Goal: Task Accomplishment & Management: Manage account settings

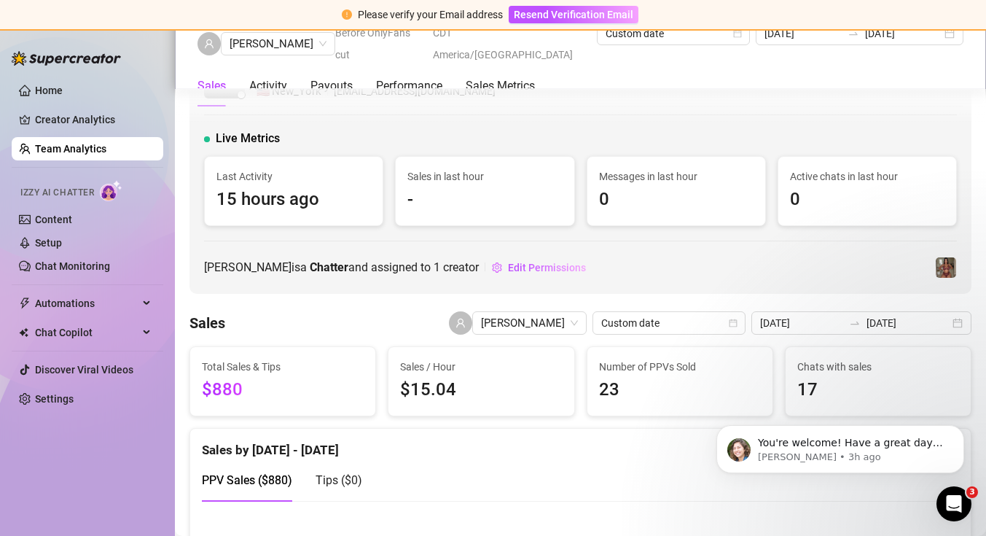
scroll to position [1178, 0]
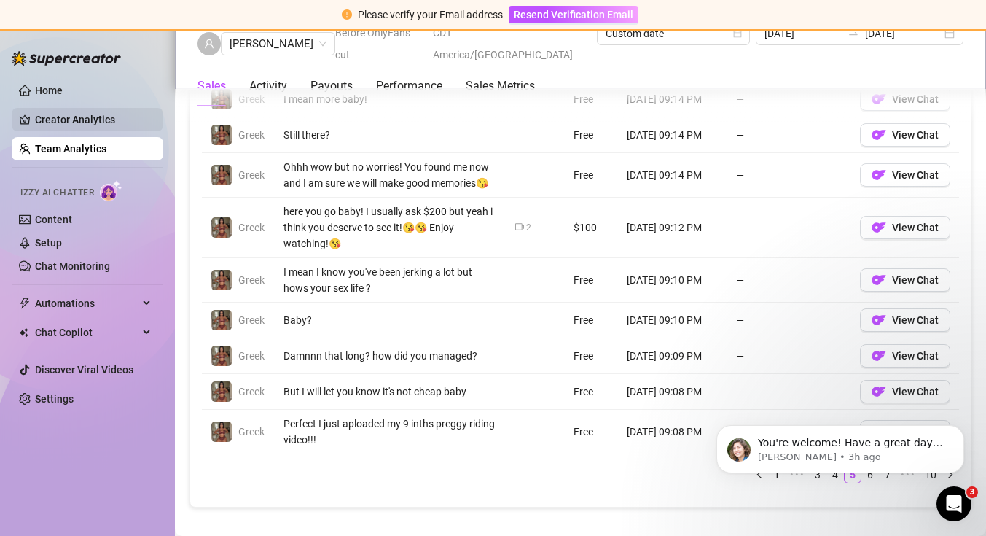
click at [114, 123] on link "Creator Analytics" at bounding box center [93, 119] width 117 height 23
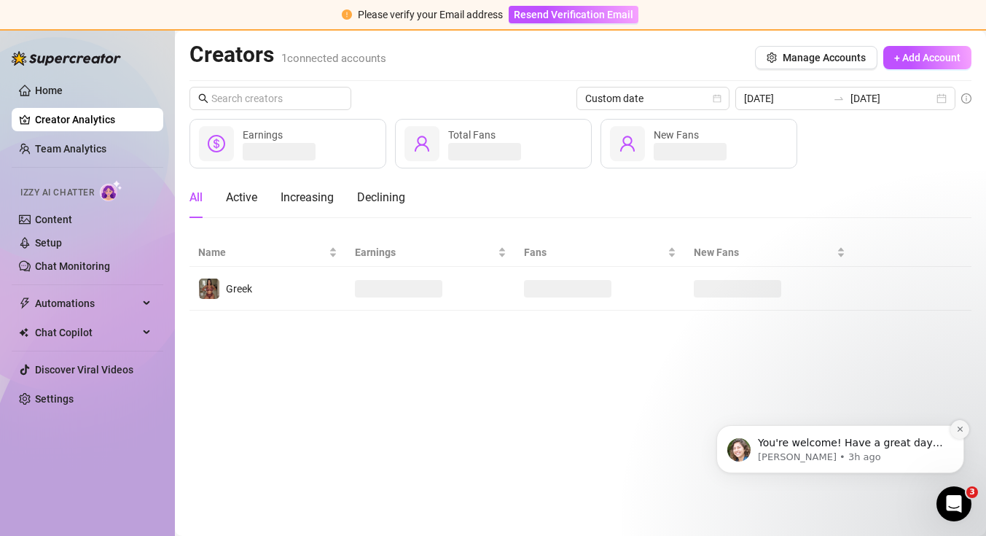
click at [958, 433] on button "Dismiss notification" at bounding box center [960, 429] width 19 height 19
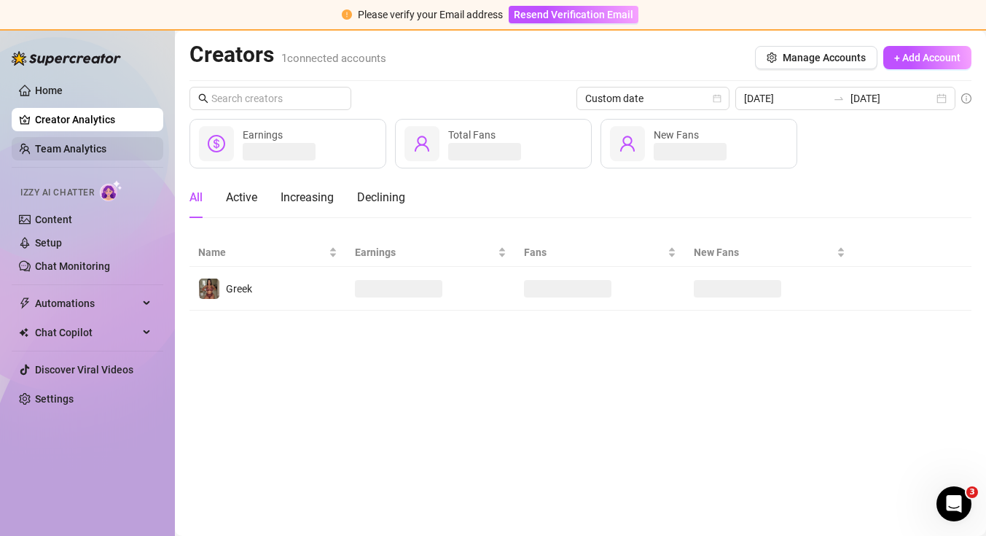
click at [106, 143] on link "Team Analytics" at bounding box center [70, 149] width 71 height 12
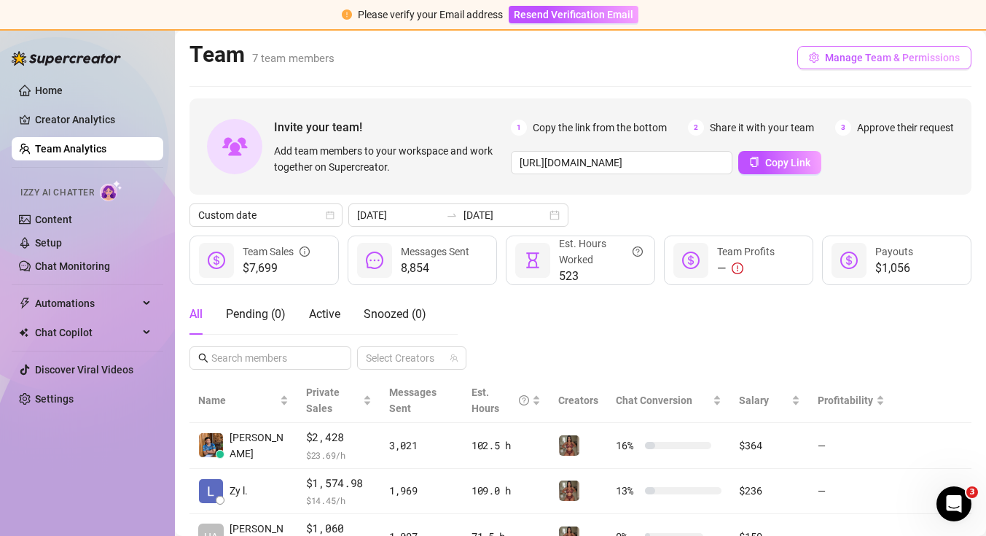
click at [811, 65] on button "Manage Team & Permissions" at bounding box center [884, 57] width 174 height 23
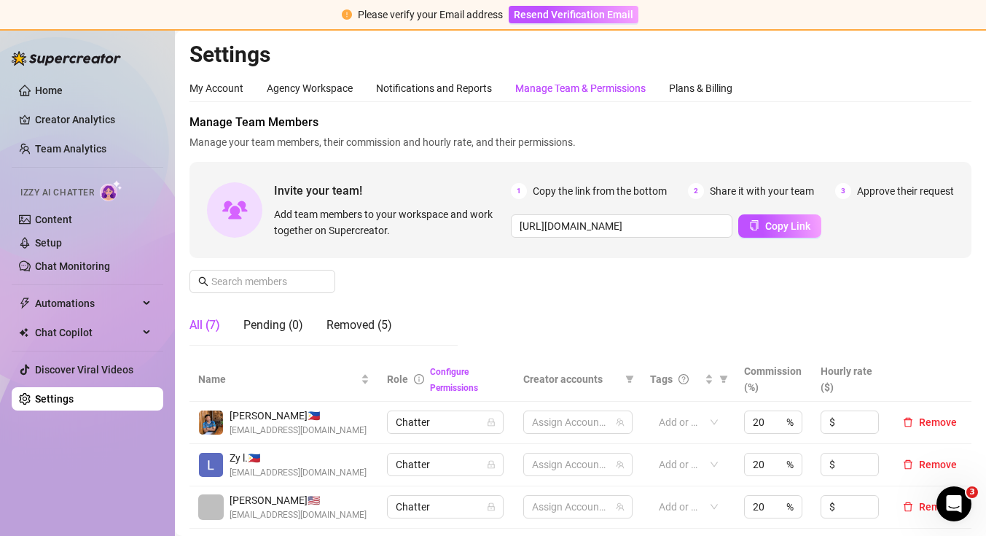
click at [532, 90] on div "Manage Team & Permissions" at bounding box center [580, 88] width 130 height 16
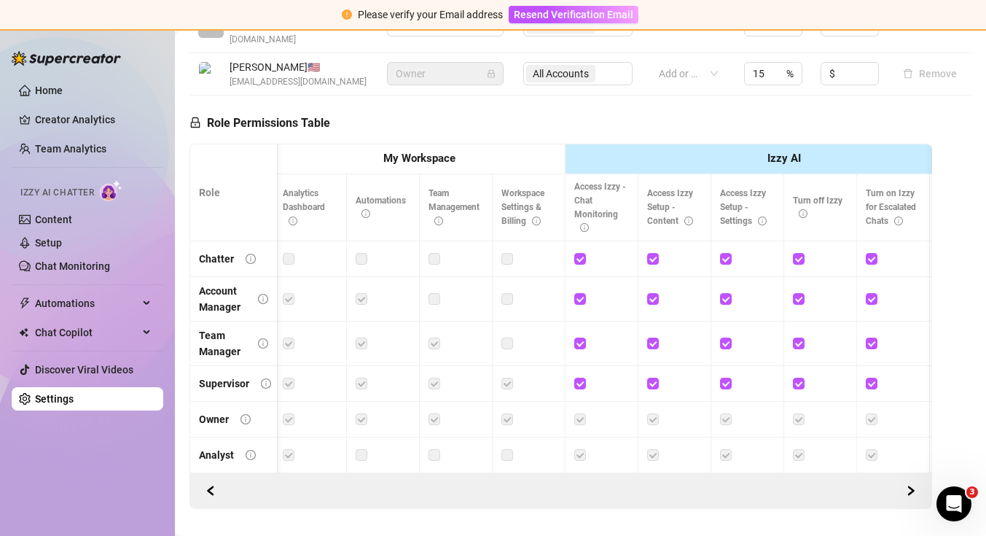
scroll to position [617, 0]
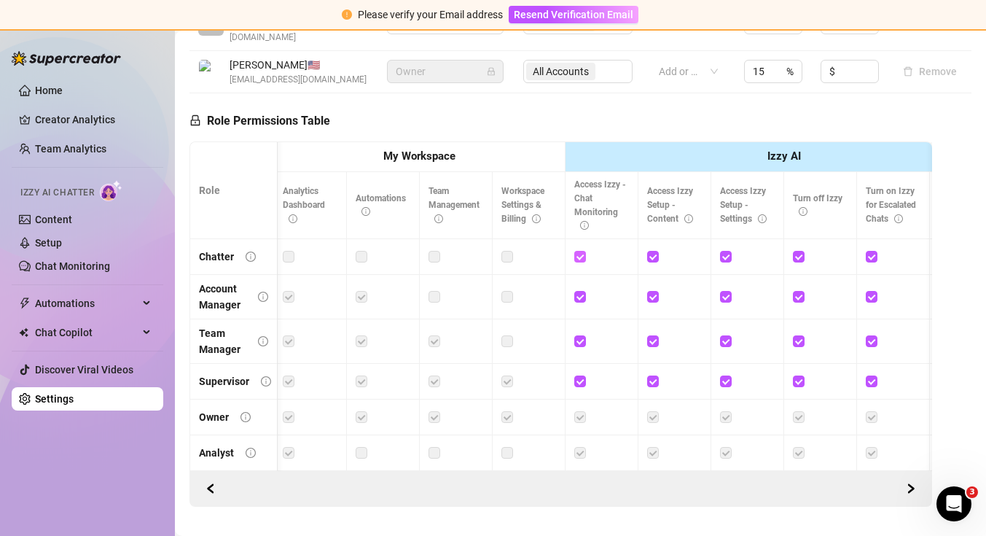
click at [582, 251] on input "checkbox" at bounding box center [579, 256] width 10 height 10
checkbox input "false"
click at [655, 251] on input "checkbox" at bounding box center [652, 256] width 10 height 10
checkbox input "false"
click at [730, 251] on span at bounding box center [726, 257] width 12 height 12
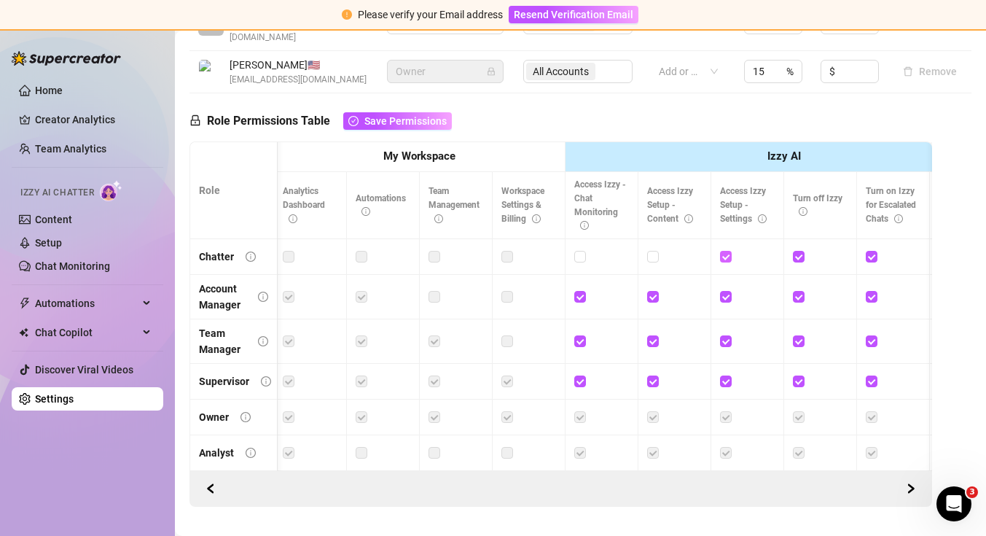
click at [730, 251] on input "checkbox" at bounding box center [725, 256] width 10 height 10
checkbox input "false"
click at [803, 251] on span at bounding box center [799, 257] width 12 height 12
click at [803, 251] on input "checkbox" at bounding box center [798, 256] width 10 height 10
checkbox input "false"
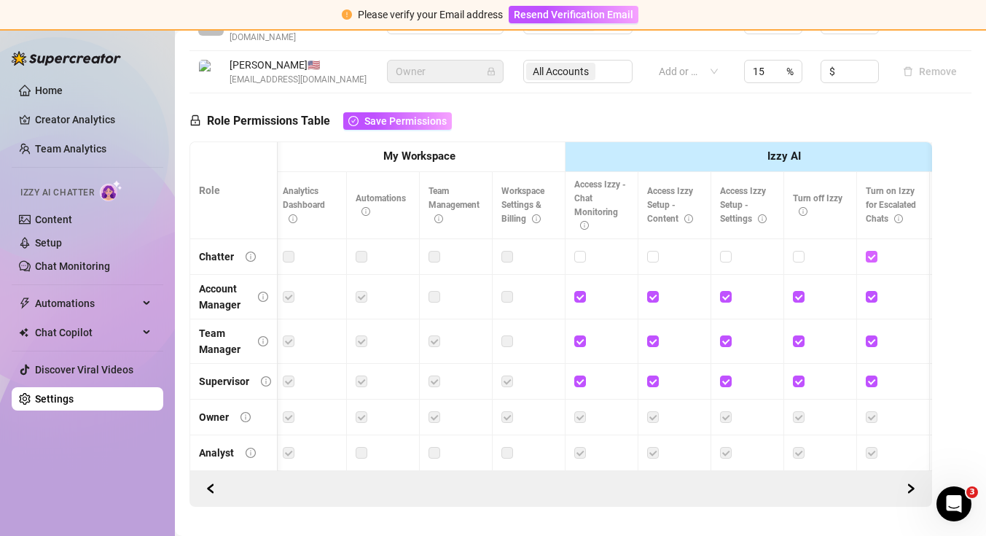
click at [871, 251] on input "checkbox" at bounding box center [871, 256] width 10 height 10
checkbox input "false"
click at [583, 291] on input "checkbox" at bounding box center [579, 296] width 10 height 10
checkbox input "false"
click at [653, 291] on input "checkbox" at bounding box center [652, 296] width 10 height 10
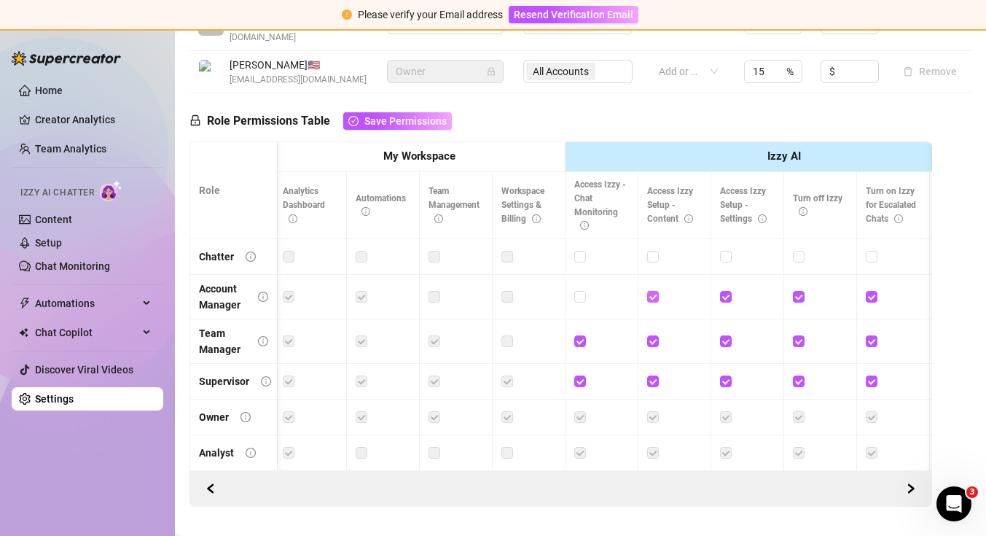
checkbox input "false"
click at [729, 291] on input "checkbox" at bounding box center [725, 296] width 10 height 10
checkbox input "false"
click at [798, 291] on input "checkbox" at bounding box center [798, 296] width 10 height 10
checkbox input "false"
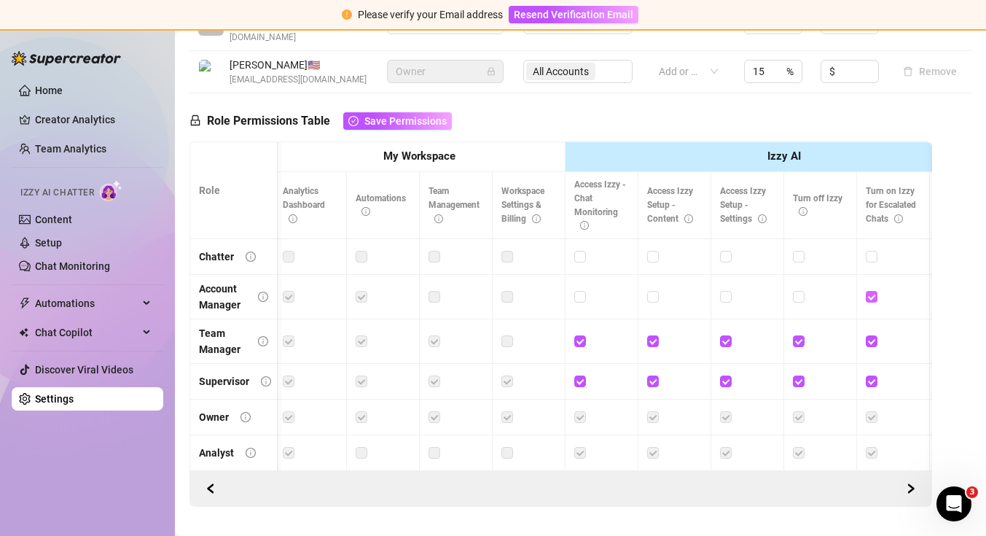
click at [869, 291] on input "checkbox" at bounding box center [871, 296] width 10 height 10
checkbox input "false"
click at [580, 335] on input "checkbox" at bounding box center [579, 340] width 10 height 10
checkbox input "false"
click at [579, 375] on input "checkbox" at bounding box center [579, 380] width 10 height 10
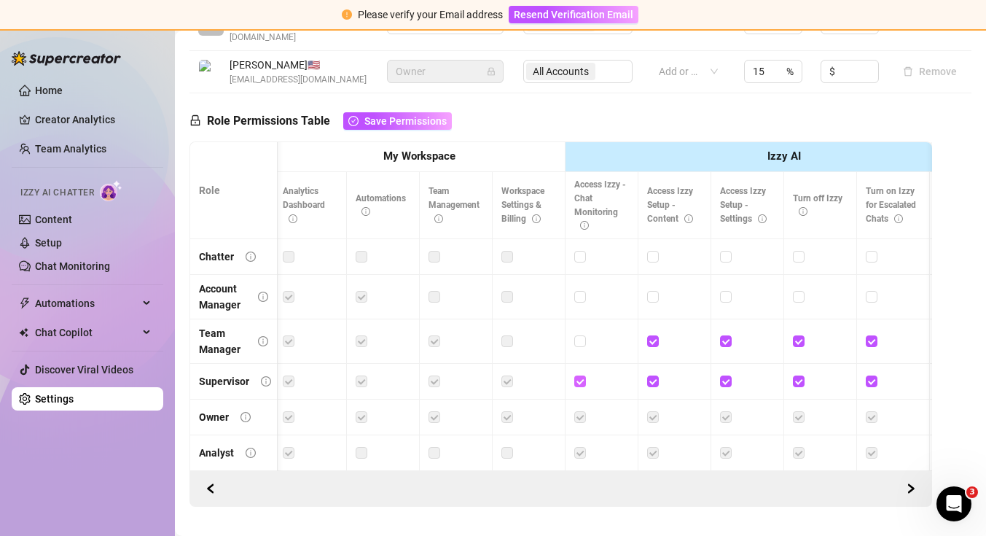
checkbox input "false"
click at [654, 375] on input "checkbox" at bounding box center [652, 380] width 10 height 10
checkbox input "false"
click at [655, 335] on span at bounding box center [653, 341] width 12 height 12
click at [655, 335] on input "checkbox" at bounding box center [652, 340] width 10 height 10
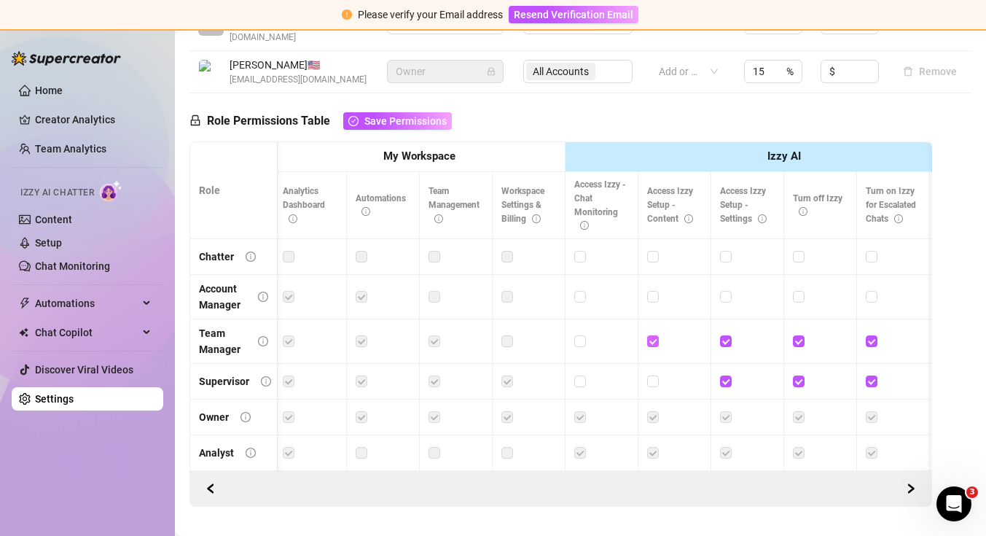
checkbox input "false"
click at [725, 335] on input "checkbox" at bounding box center [725, 340] width 10 height 10
checkbox input "false"
click at [725, 378] on div at bounding box center [747, 381] width 55 height 23
click at [725, 376] on div at bounding box center [747, 381] width 55 height 23
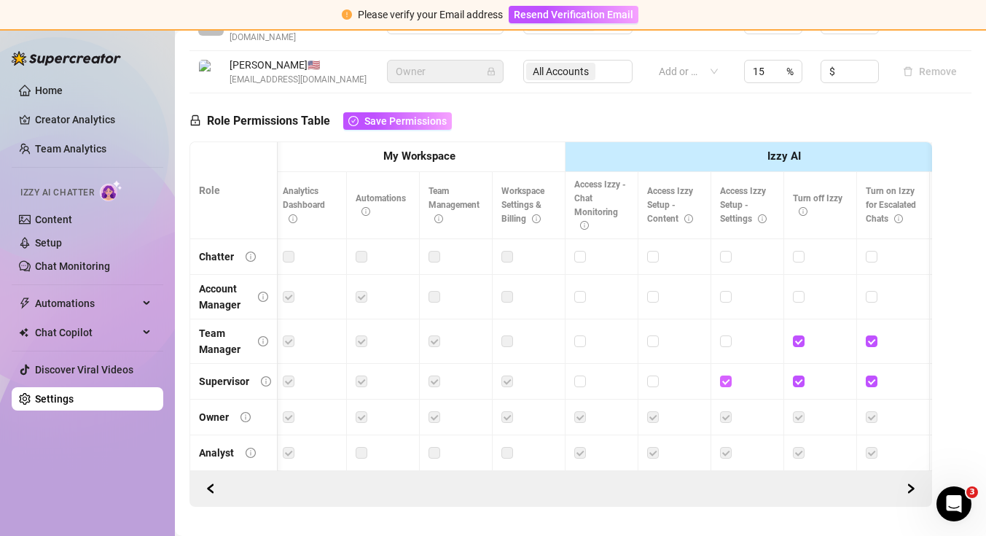
click at [730, 375] on span at bounding box center [726, 381] width 12 height 12
click at [730, 375] on input "checkbox" at bounding box center [725, 380] width 10 height 10
checkbox input "false"
click at [801, 375] on input "checkbox" at bounding box center [798, 380] width 10 height 10
checkbox input "false"
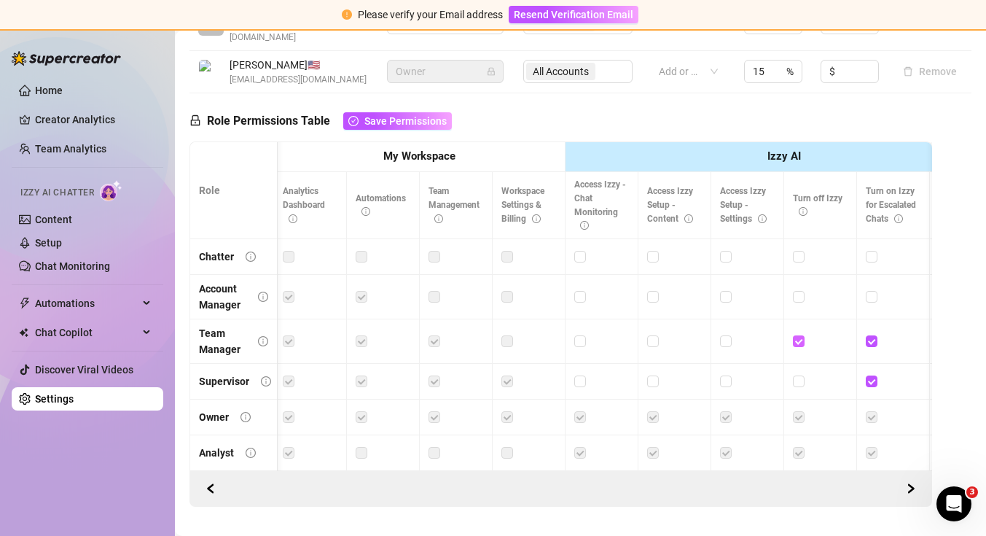
click at [798, 335] on input "checkbox" at bounding box center [798, 340] width 10 height 10
checkbox input "false"
click at [867, 335] on input "checkbox" at bounding box center [871, 340] width 10 height 10
checkbox input "false"
click at [873, 375] on input "checkbox" at bounding box center [871, 380] width 10 height 10
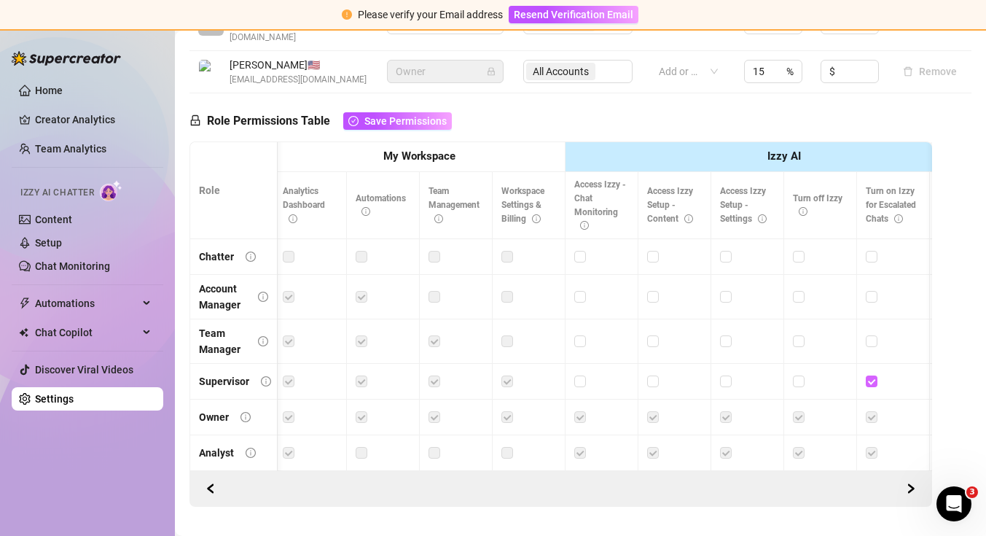
checkbox input "false"
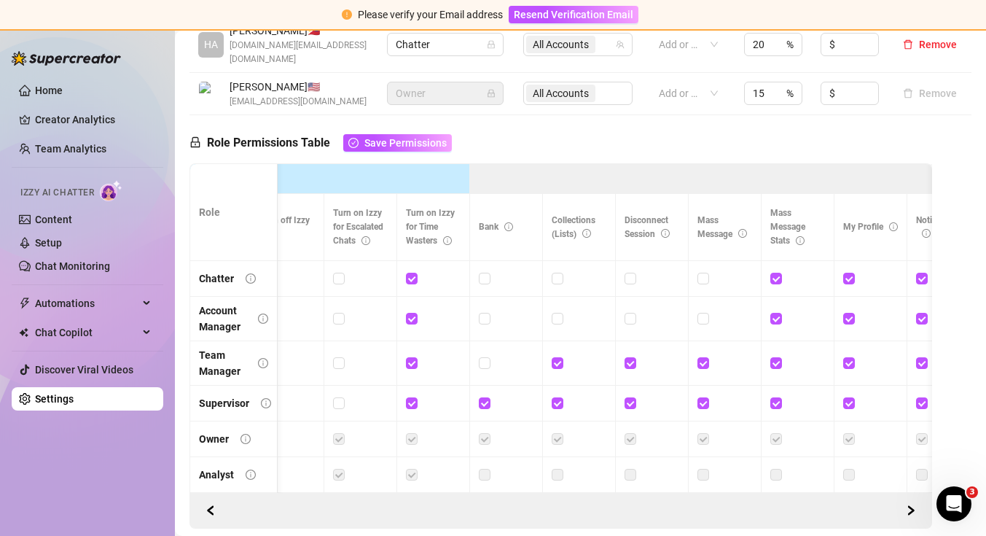
scroll to position [0, 582]
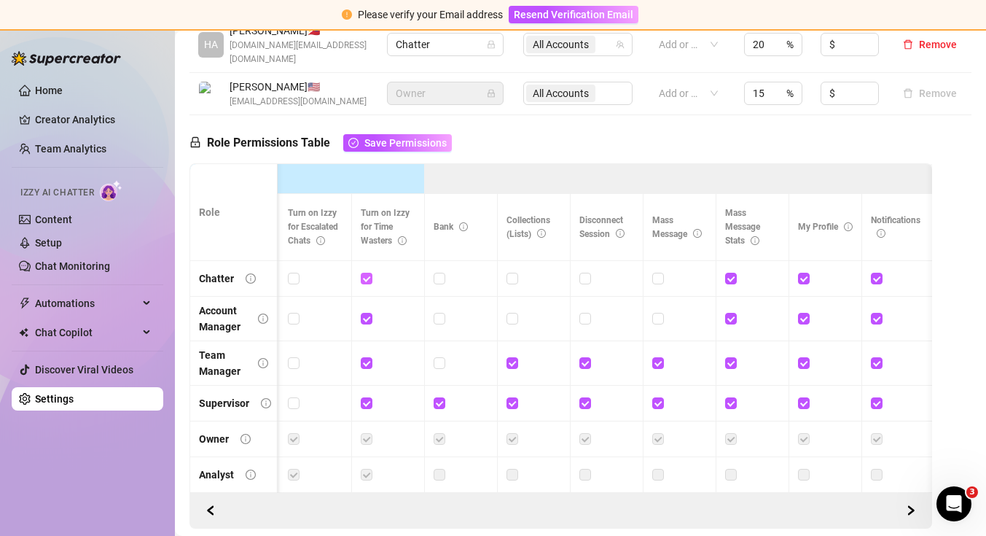
click at [368, 273] on input "checkbox" at bounding box center [366, 278] width 10 height 10
checkbox input "false"
click at [368, 313] on input "checkbox" at bounding box center [366, 318] width 10 height 10
checkbox input "false"
click at [367, 355] on label at bounding box center [367, 363] width 12 height 16
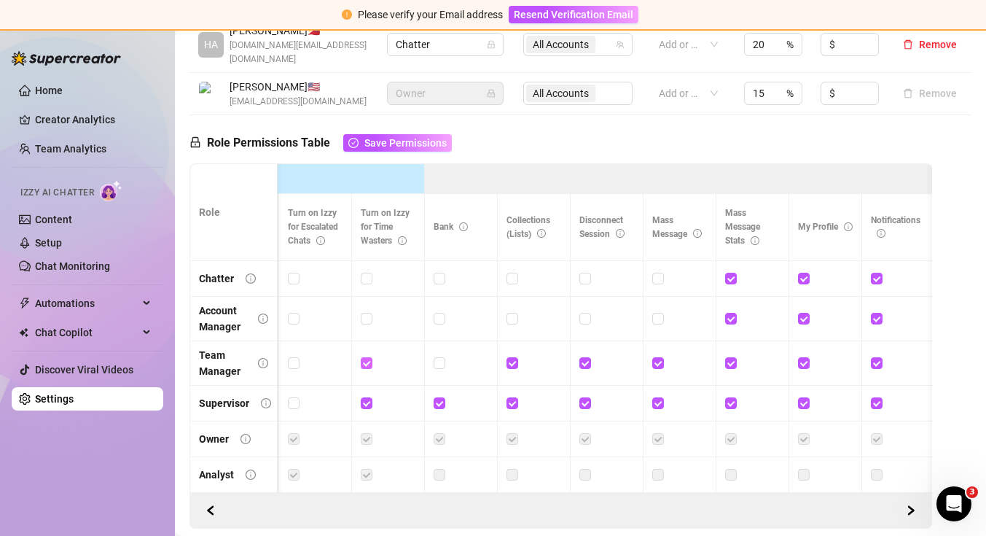
click at [367, 357] on input "checkbox" at bounding box center [366, 362] width 10 height 10
checkbox input "false"
click at [510, 357] on input "checkbox" at bounding box center [512, 362] width 10 height 10
checkbox input "false"
click at [585, 357] on input "checkbox" at bounding box center [585, 362] width 10 height 10
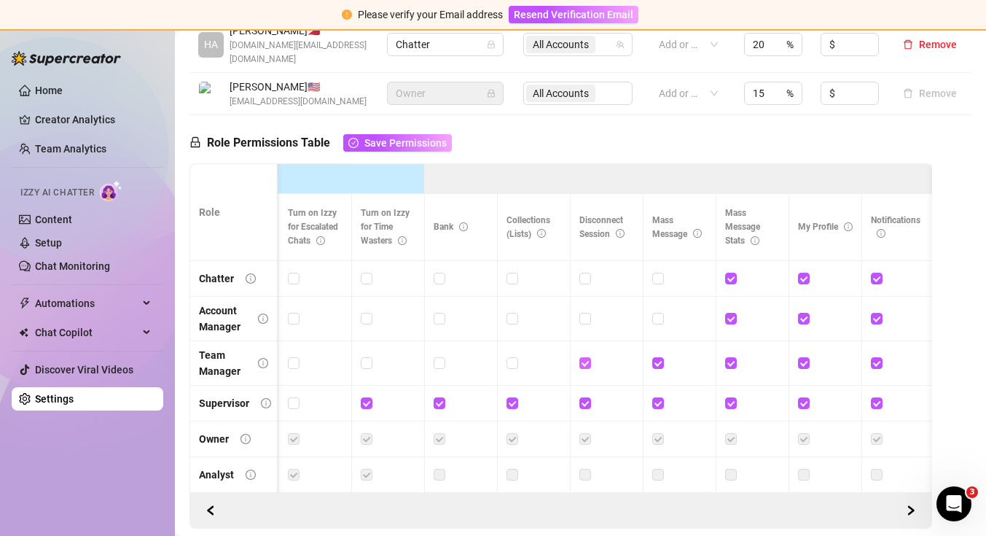
checkbox input "false"
click at [651, 351] on td at bounding box center [680, 363] width 73 height 44
click at [658, 357] on input "checkbox" at bounding box center [657, 362] width 10 height 10
checkbox input "false"
click at [730, 357] on input "checkbox" at bounding box center [730, 362] width 10 height 10
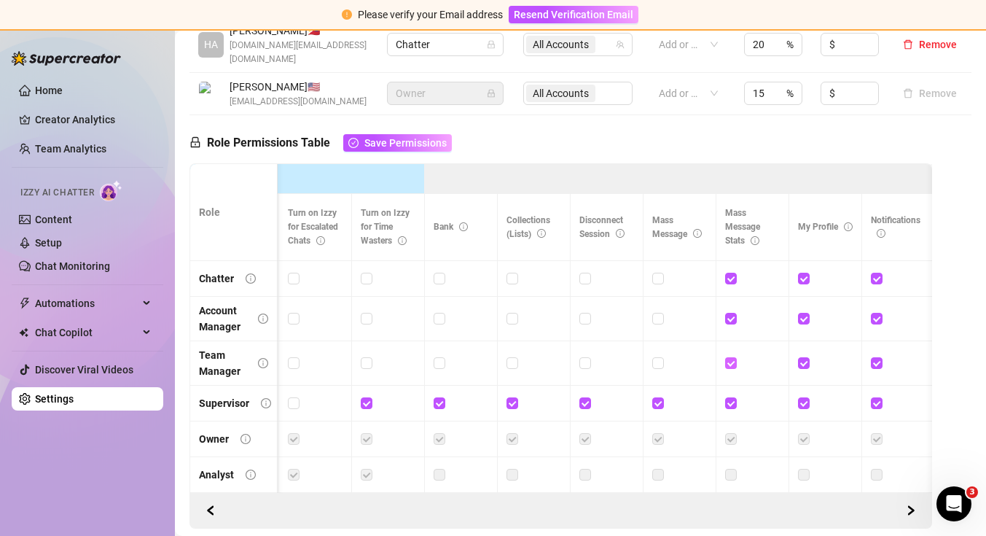
checkbox input "false"
click at [732, 313] on input "checkbox" at bounding box center [730, 318] width 10 height 10
checkbox input "false"
click at [731, 273] on input "checkbox" at bounding box center [730, 278] width 10 height 10
checkbox input "false"
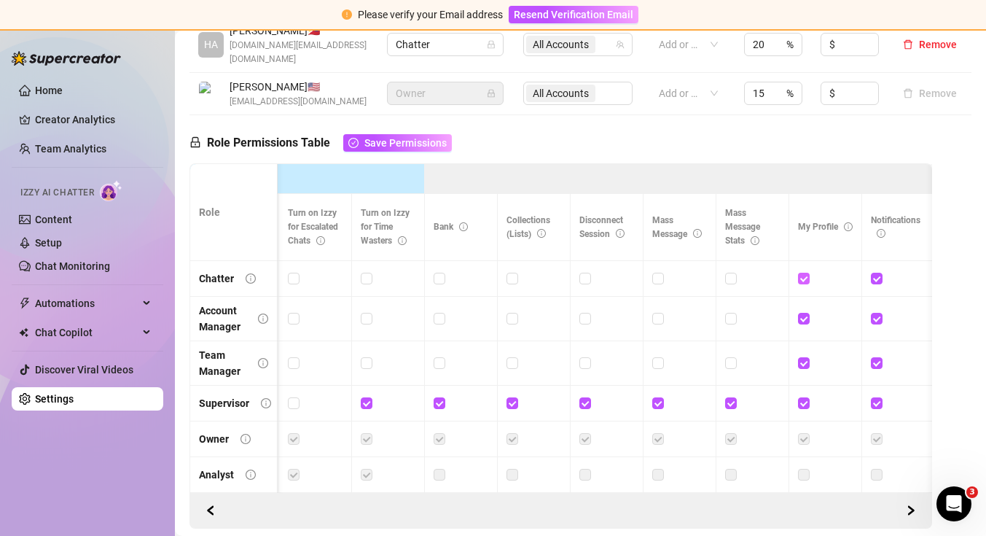
click at [805, 273] on input "checkbox" at bounding box center [803, 278] width 10 height 10
checkbox input "true"
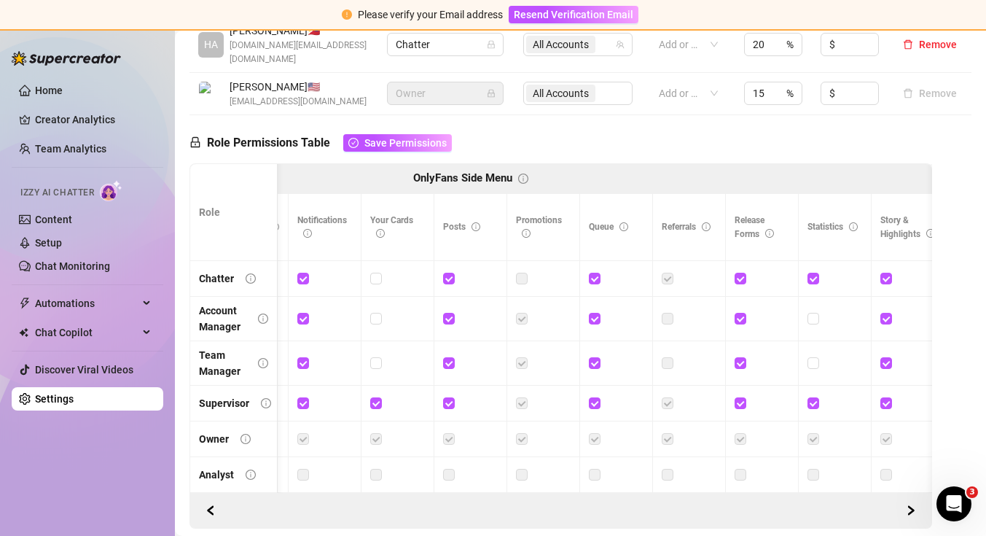
scroll to position [0, 0]
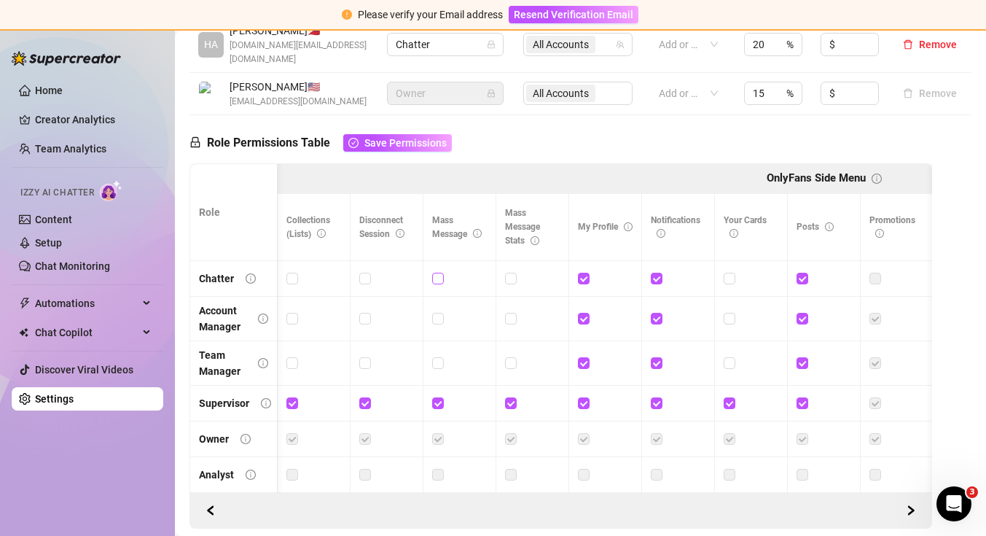
click at [440, 273] on input "checkbox" at bounding box center [437, 278] width 10 height 10
checkbox input "true"
click at [428, 138] on button "Save Permissions" at bounding box center [397, 142] width 109 height 17
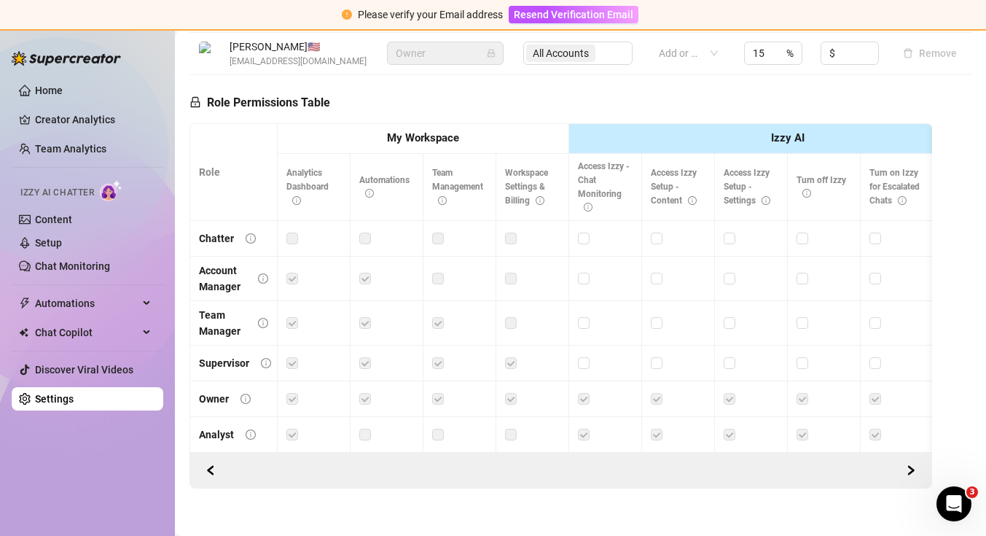
scroll to position [635, 0]
click at [496, 125] on th "My Workspace" at bounding box center [424, 140] width 292 height 30
click at [437, 132] on strong "My Workspace" at bounding box center [423, 138] width 72 height 13
click at [637, 125] on th "Izzy AI" at bounding box center [787, 140] width 437 height 30
click at [348, 125] on th "My Workspace" at bounding box center [424, 140] width 292 height 30
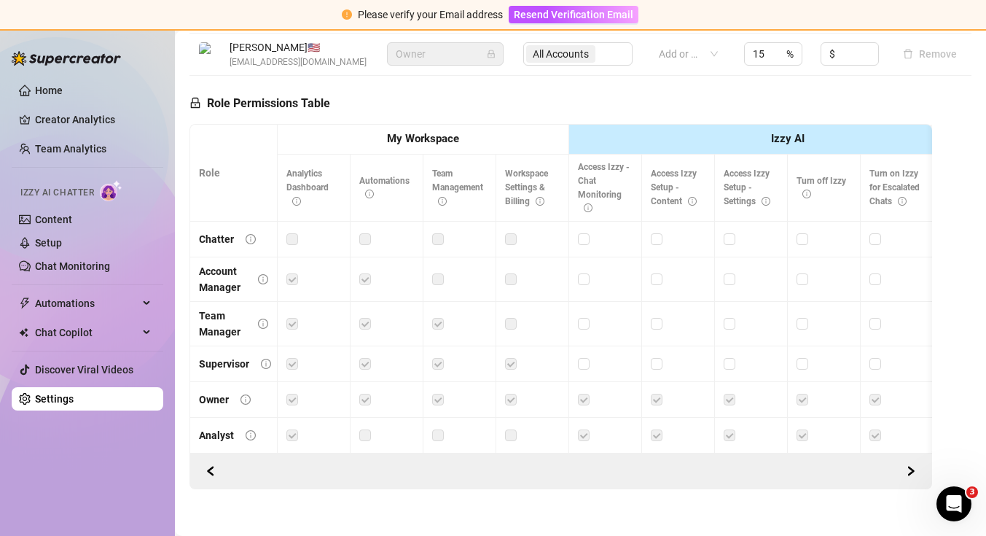
click at [314, 302] on td at bounding box center [314, 324] width 73 height 44
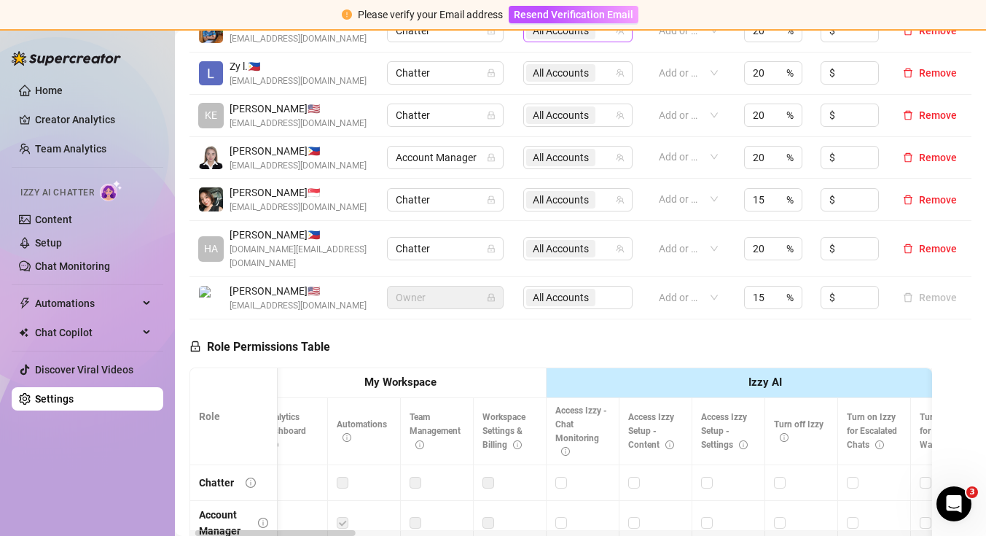
scroll to position [636, 0]
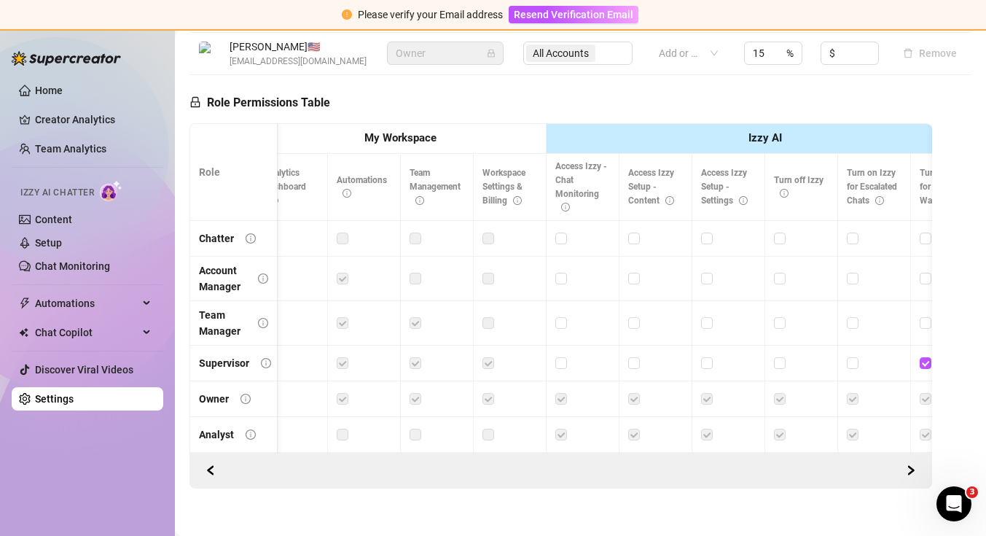
click at [492, 230] on label at bounding box center [489, 238] width 12 height 16
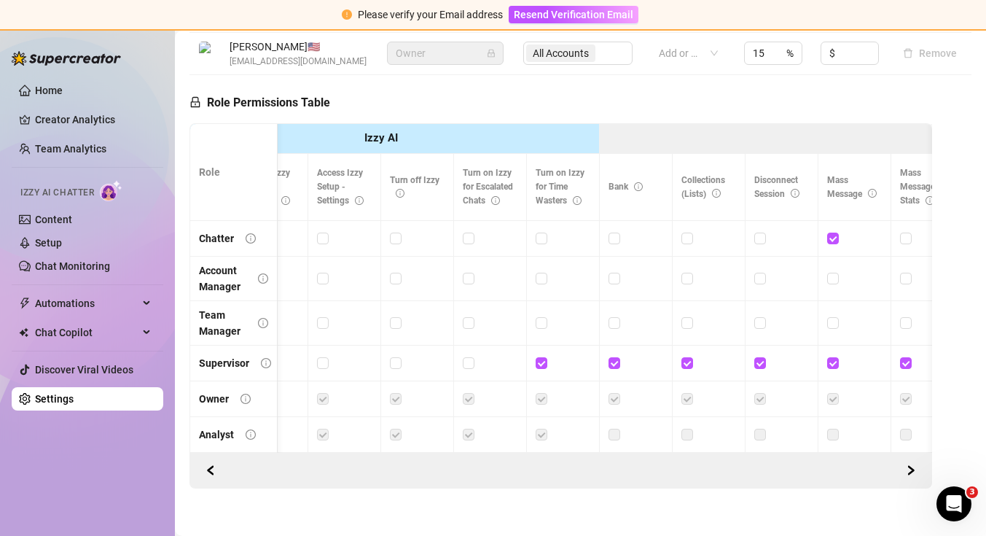
scroll to position [0, 473]
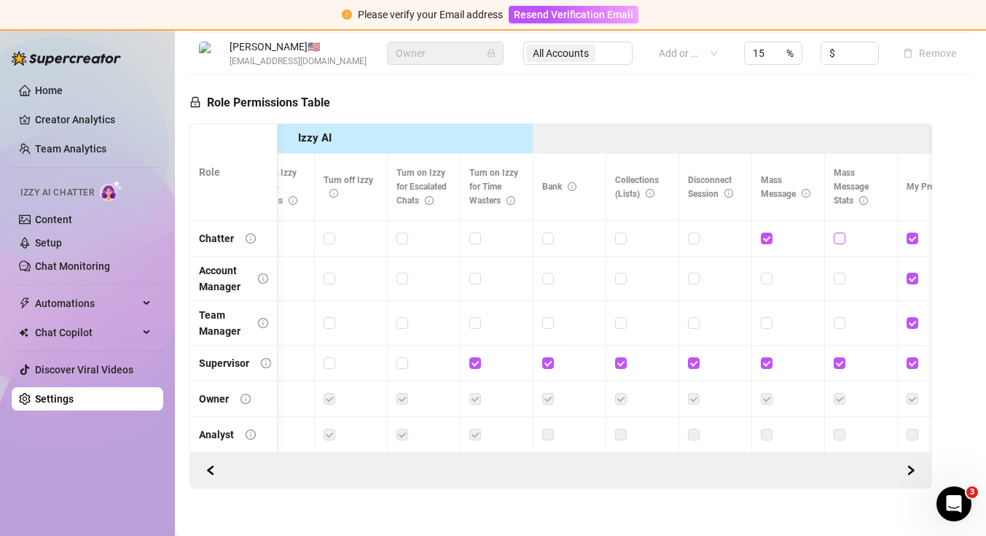
click at [841, 233] on input "checkbox" at bounding box center [839, 238] width 10 height 10
checkbox input "true"
click at [840, 317] on input "checkbox" at bounding box center [839, 322] width 10 height 10
checkbox input "true"
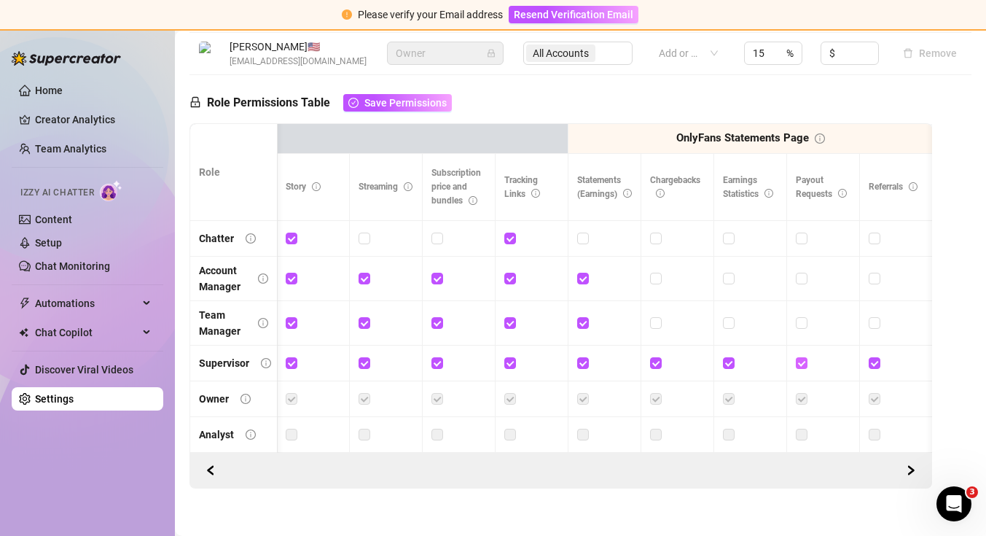
click at [803, 357] on input "checkbox" at bounding box center [801, 362] width 10 height 10
checkbox input "false"
click at [728, 357] on input "checkbox" at bounding box center [728, 362] width 10 height 10
checkbox input "false"
click at [429, 97] on span "Save Permissions" at bounding box center [405, 103] width 82 height 12
